Goal: Entertainment & Leisure: Consume media (video, audio)

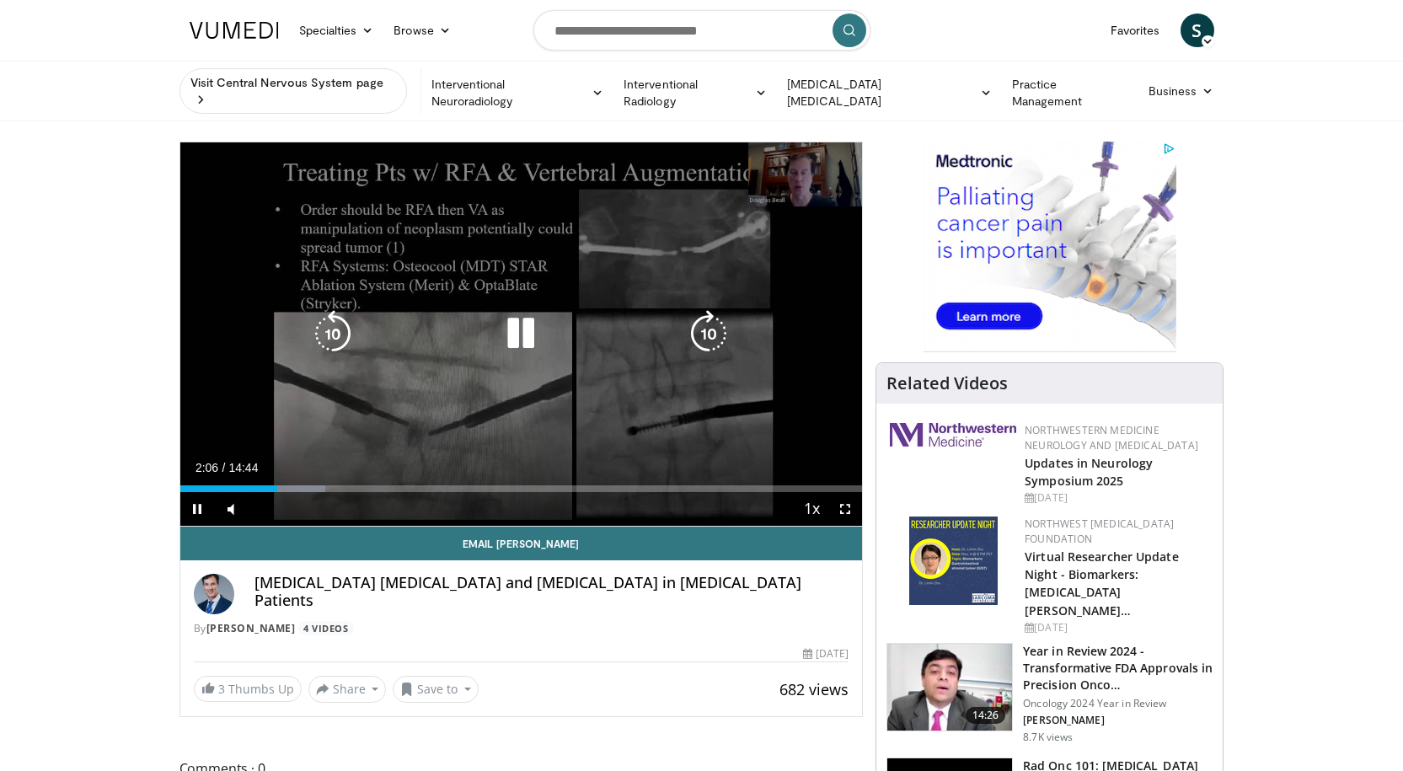
click at [570, 379] on div "10 seconds Tap to unmute" at bounding box center [521, 333] width 682 height 383
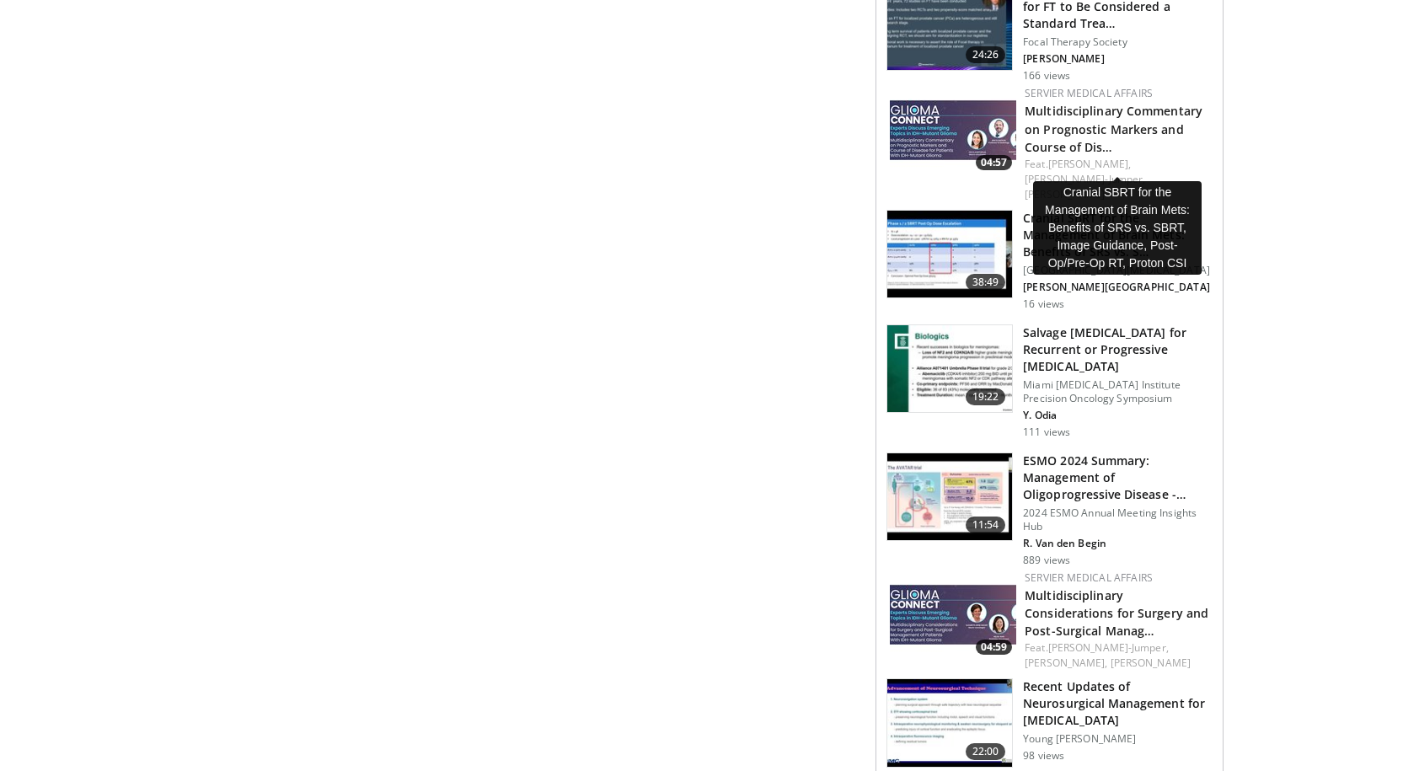
scroll to position [1937, 0]
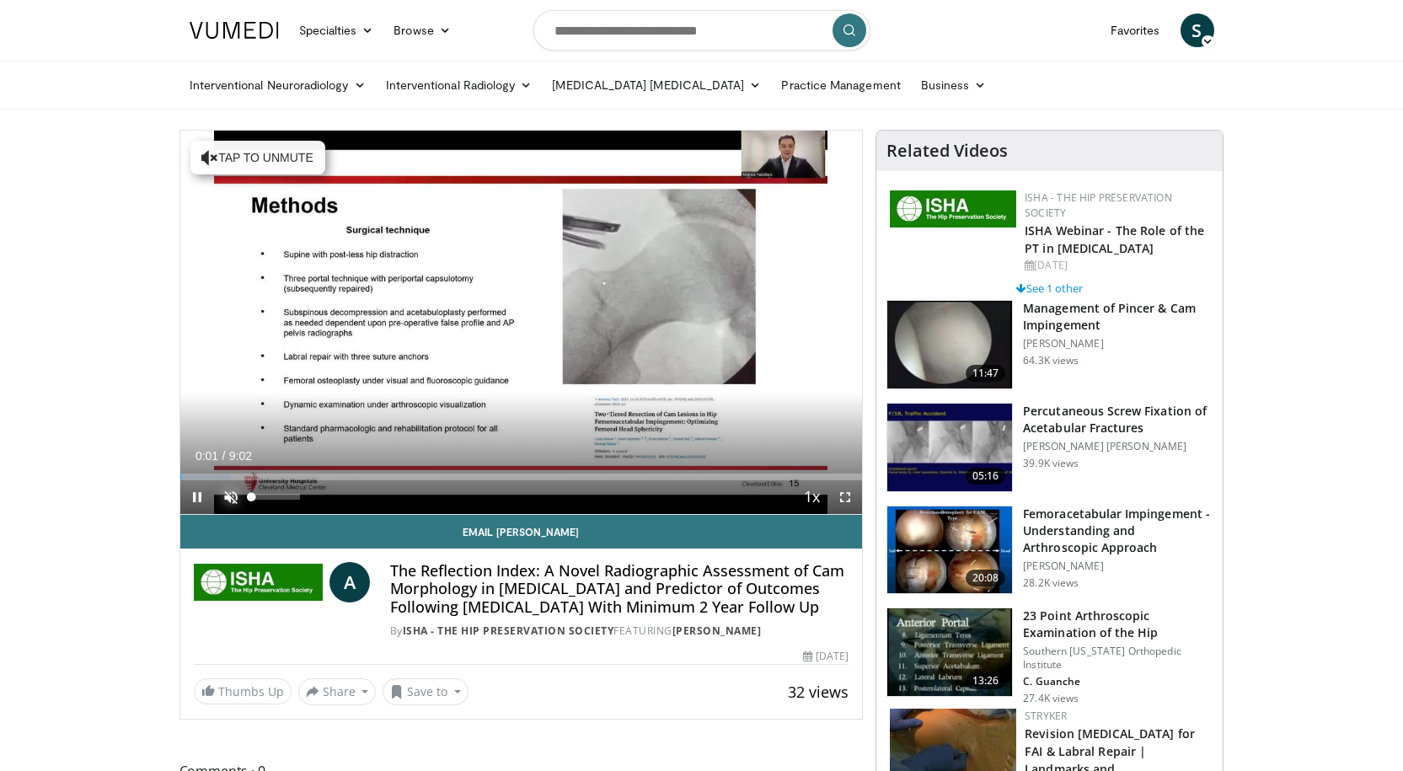
click at [222, 491] on span "Video Player" at bounding box center [231, 497] width 34 height 34
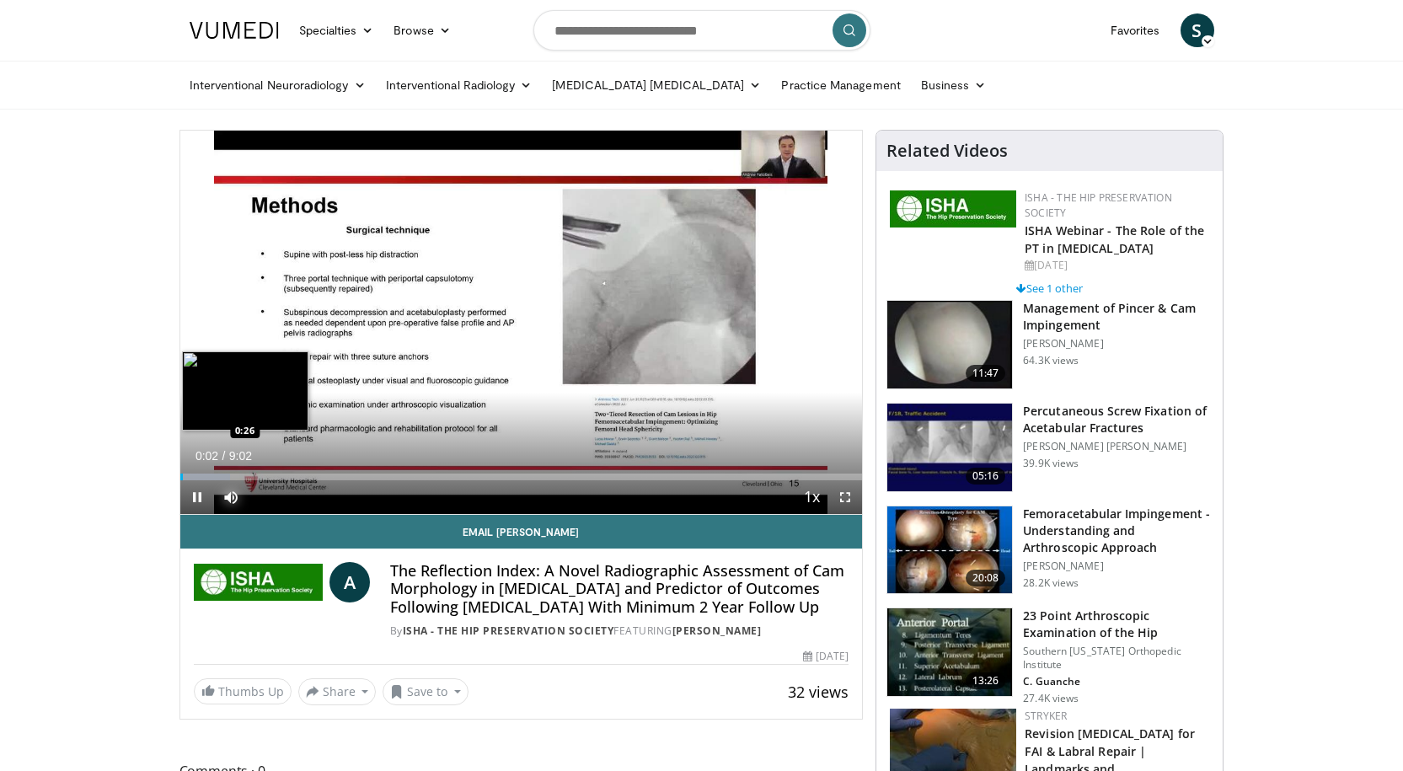
click at [212, 472] on div "Loaded : 7.31% 0:02 0:26" at bounding box center [521, 472] width 682 height 16
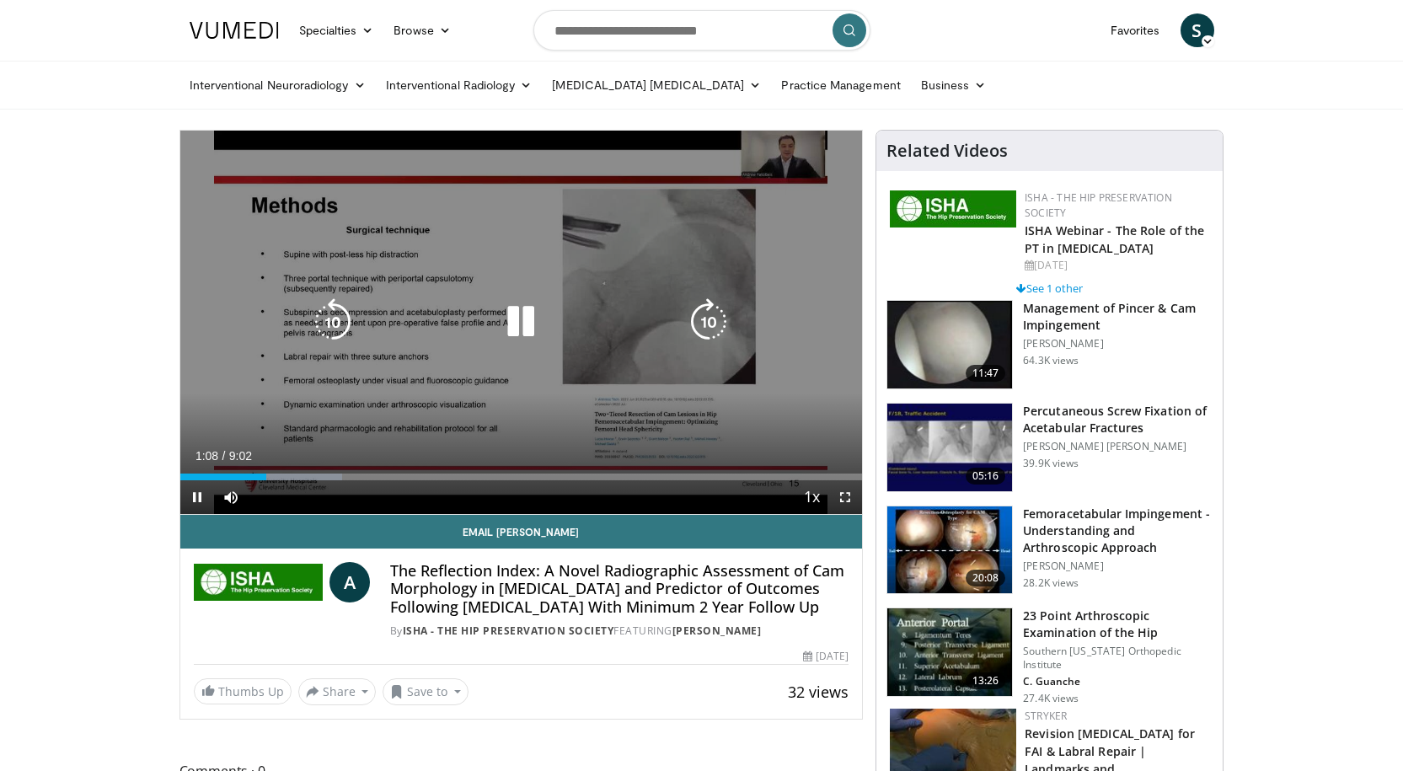
click at [511, 332] on icon "Video Player" at bounding box center [520, 321] width 47 height 47
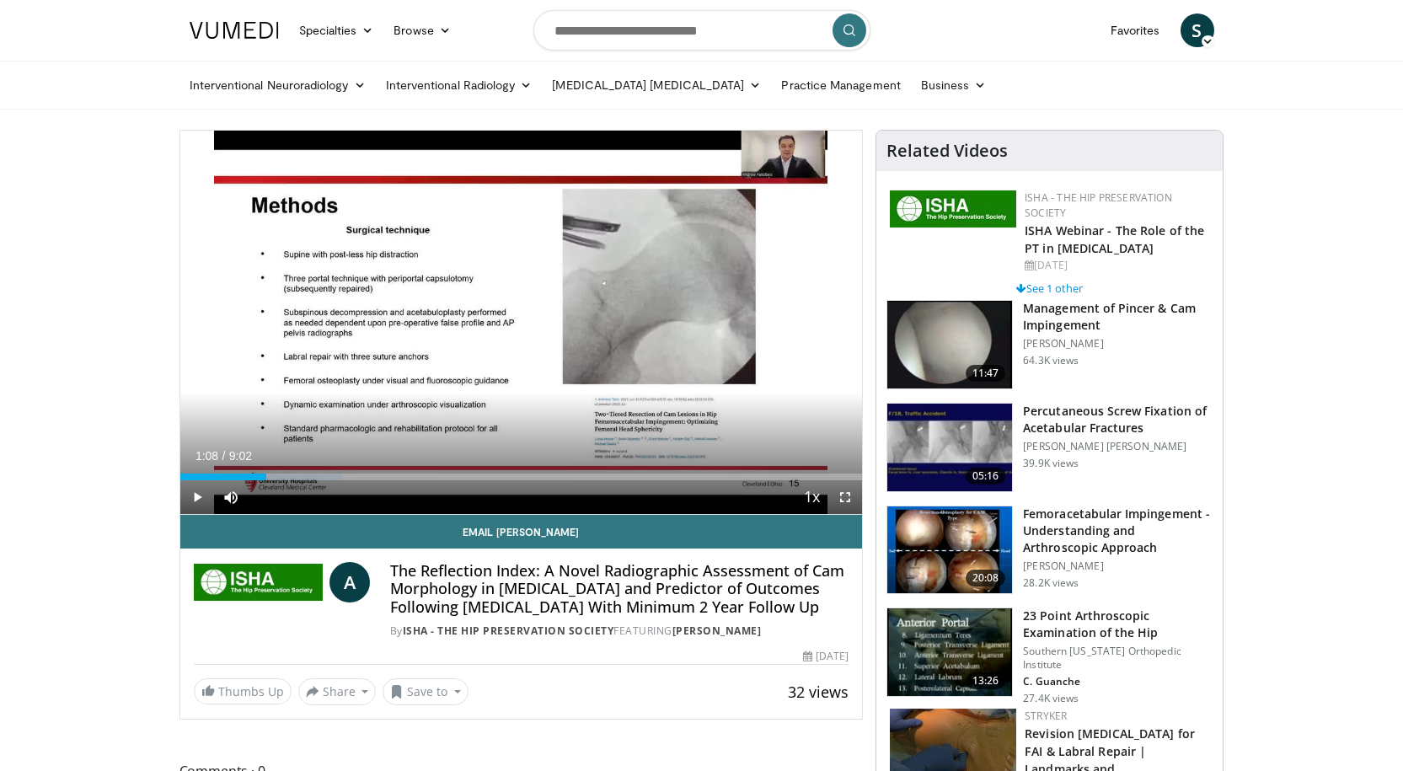
click at [954, 648] on img at bounding box center [949, 652] width 125 height 88
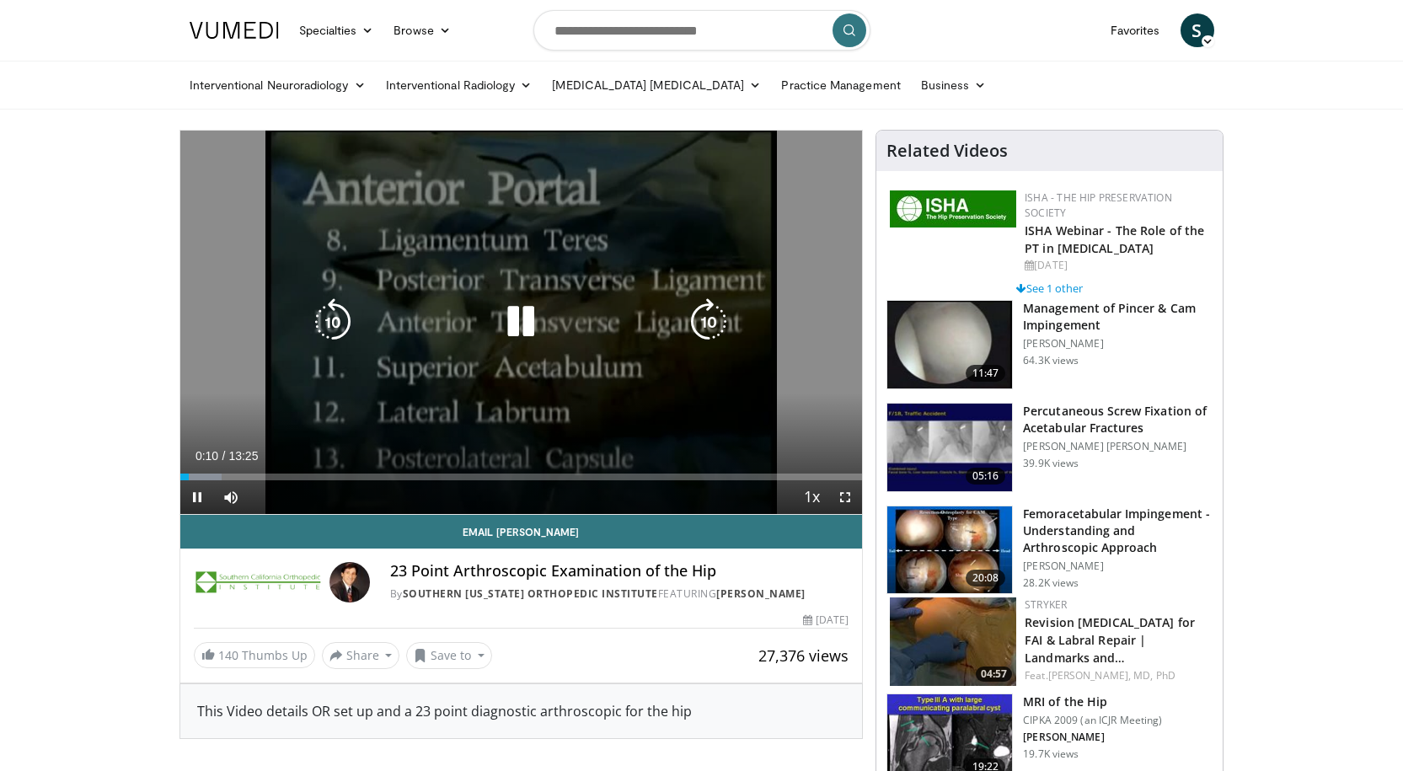
click at [635, 312] on div "Video Player" at bounding box center [520, 322] width 409 height 34
